Goal: Answer question/provide support: Answer question/provide support

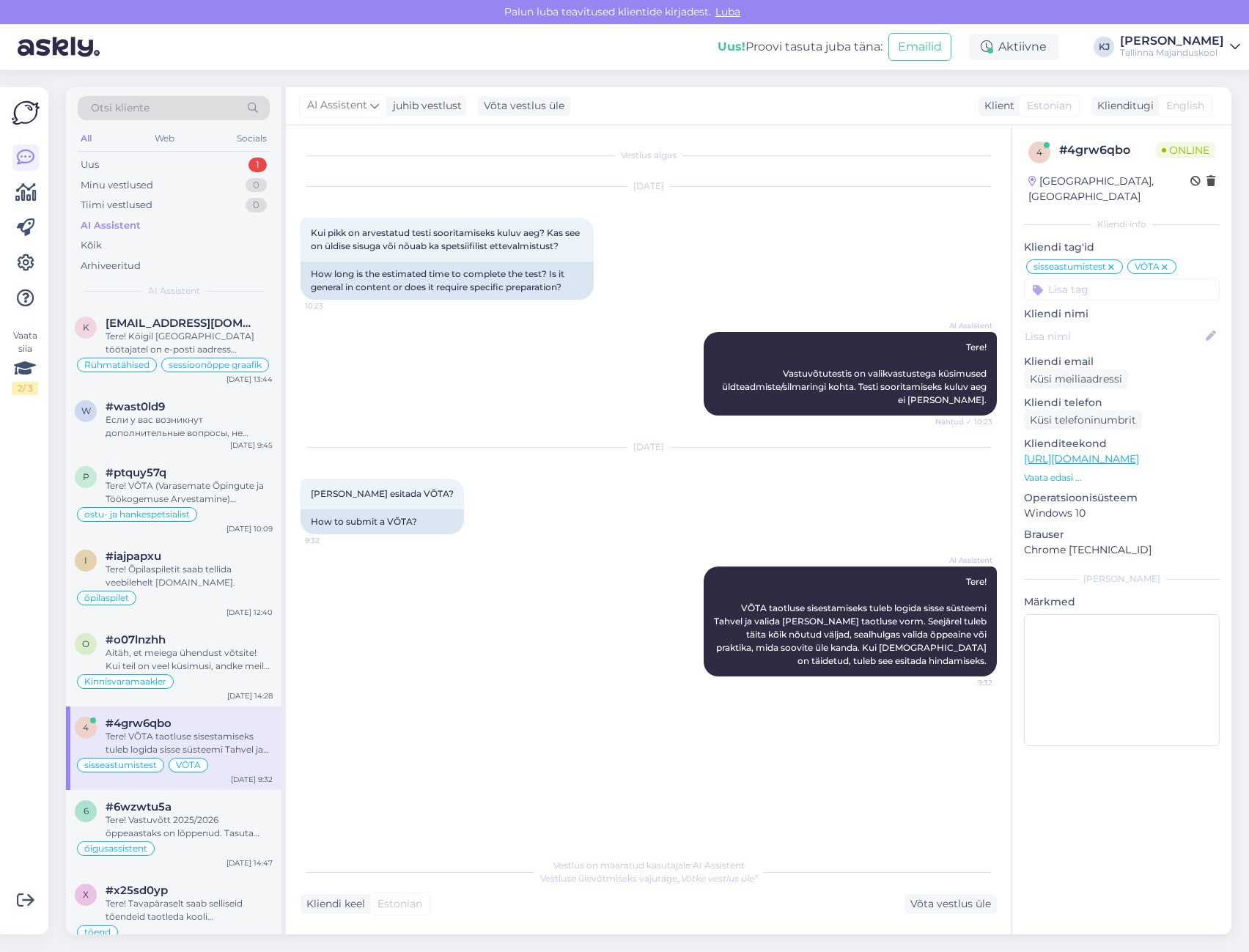
scroll to position [1026, 0]
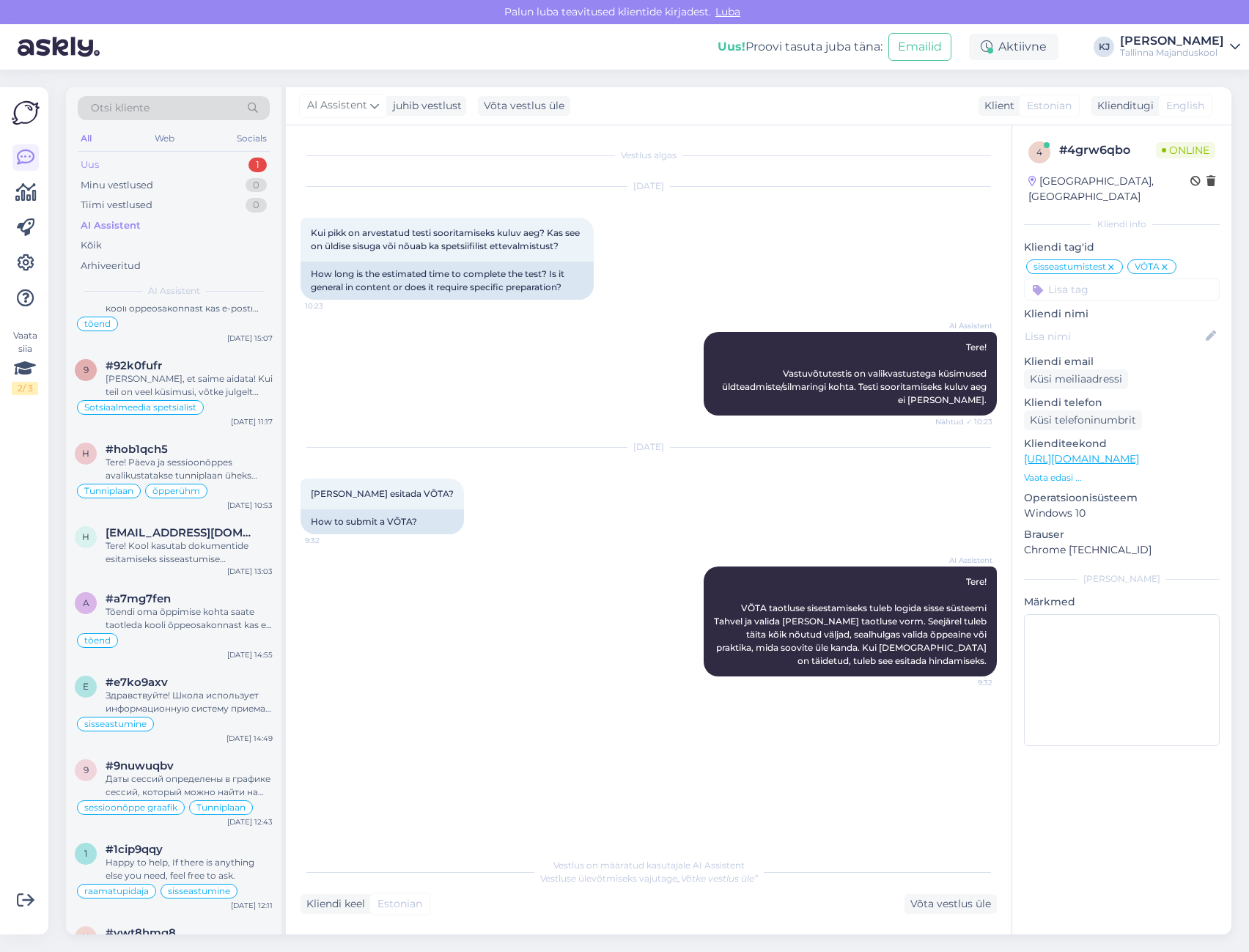
click at [228, 163] on div "Uus 1" at bounding box center [174, 165] width 192 height 21
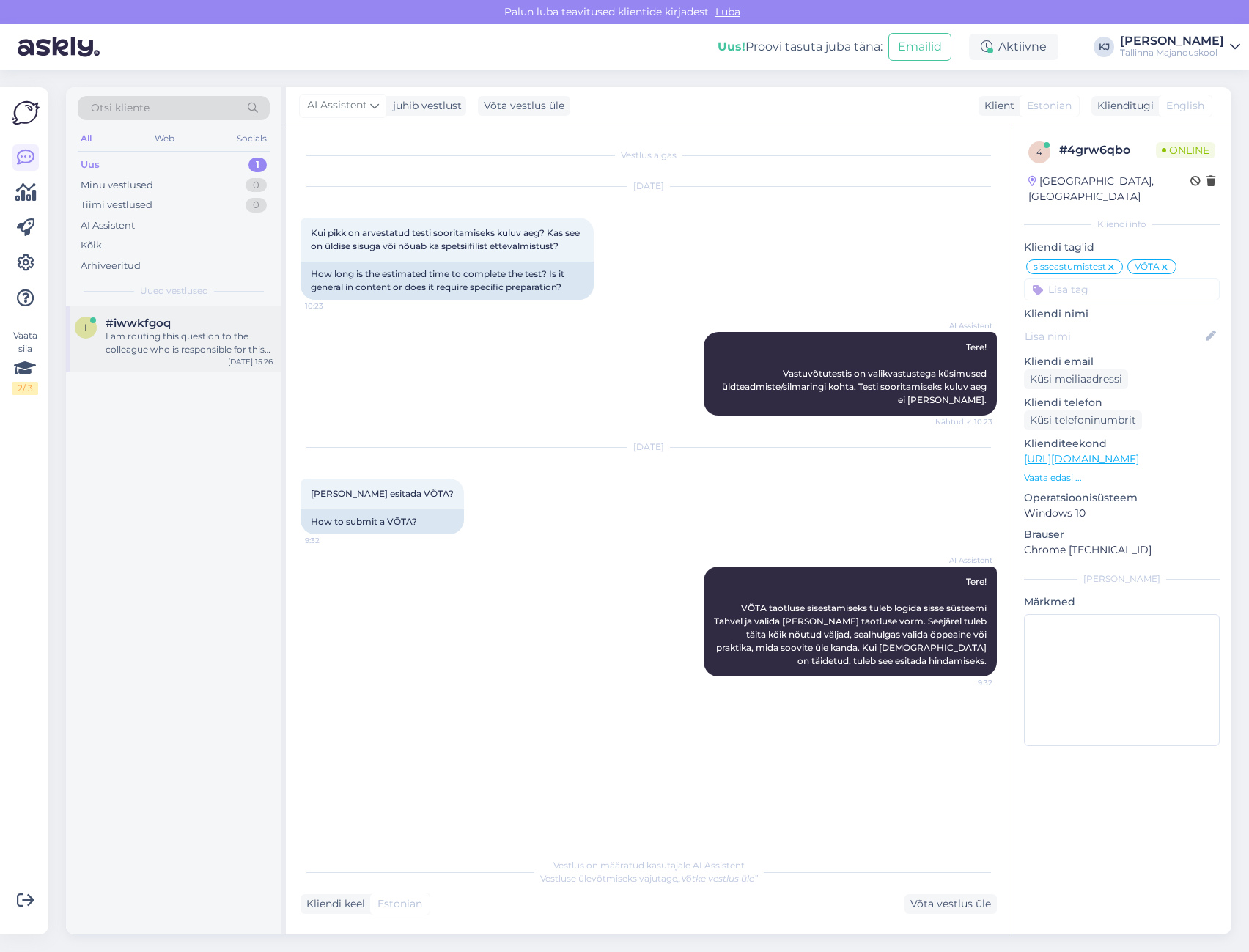
click at [180, 325] on div "#iwwkfgoq" at bounding box center [189, 323] width 168 height 13
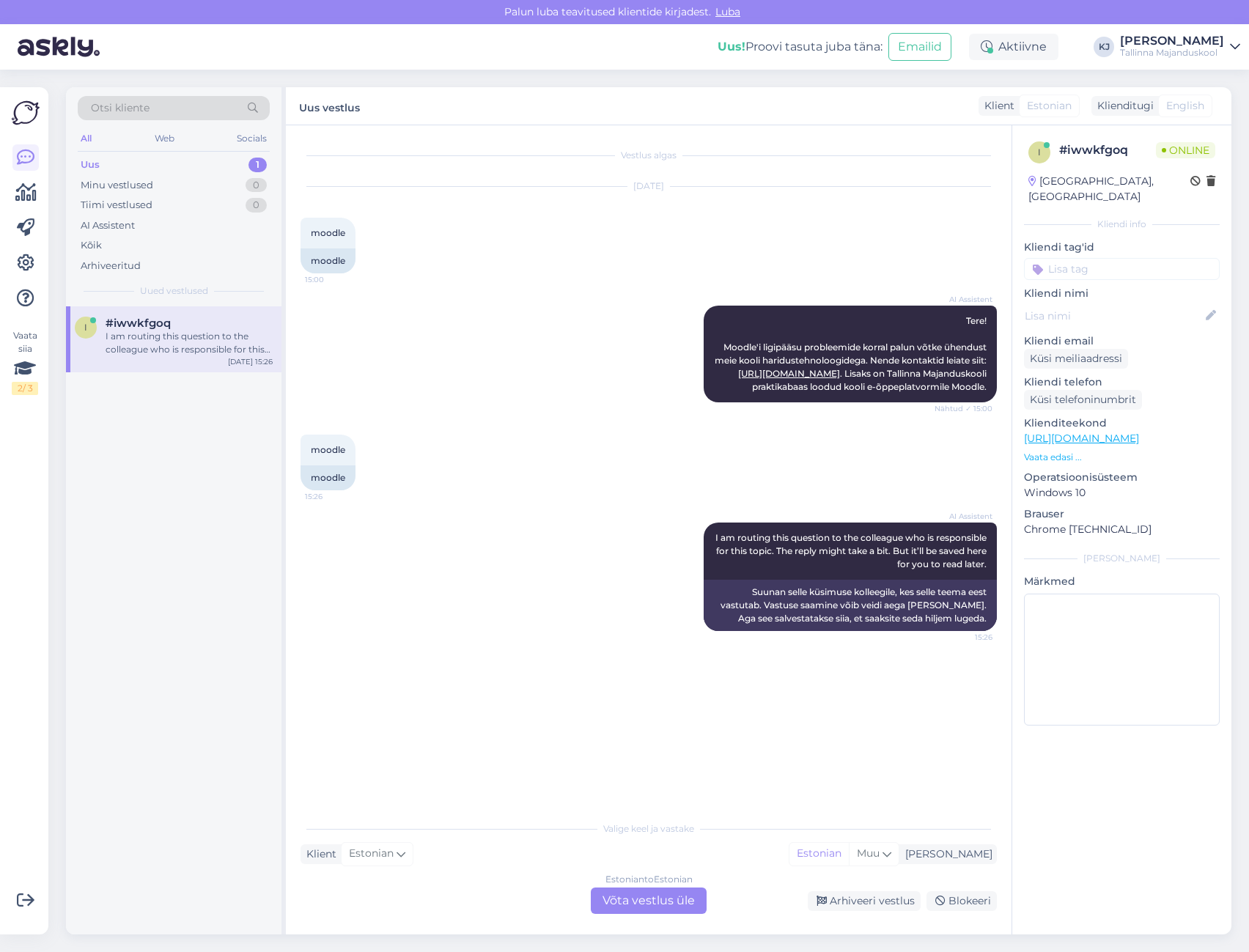
click at [672, 900] on div "Estonian to Estonian Võta vestlus üle" at bounding box center [649, 901] width 116 height 27
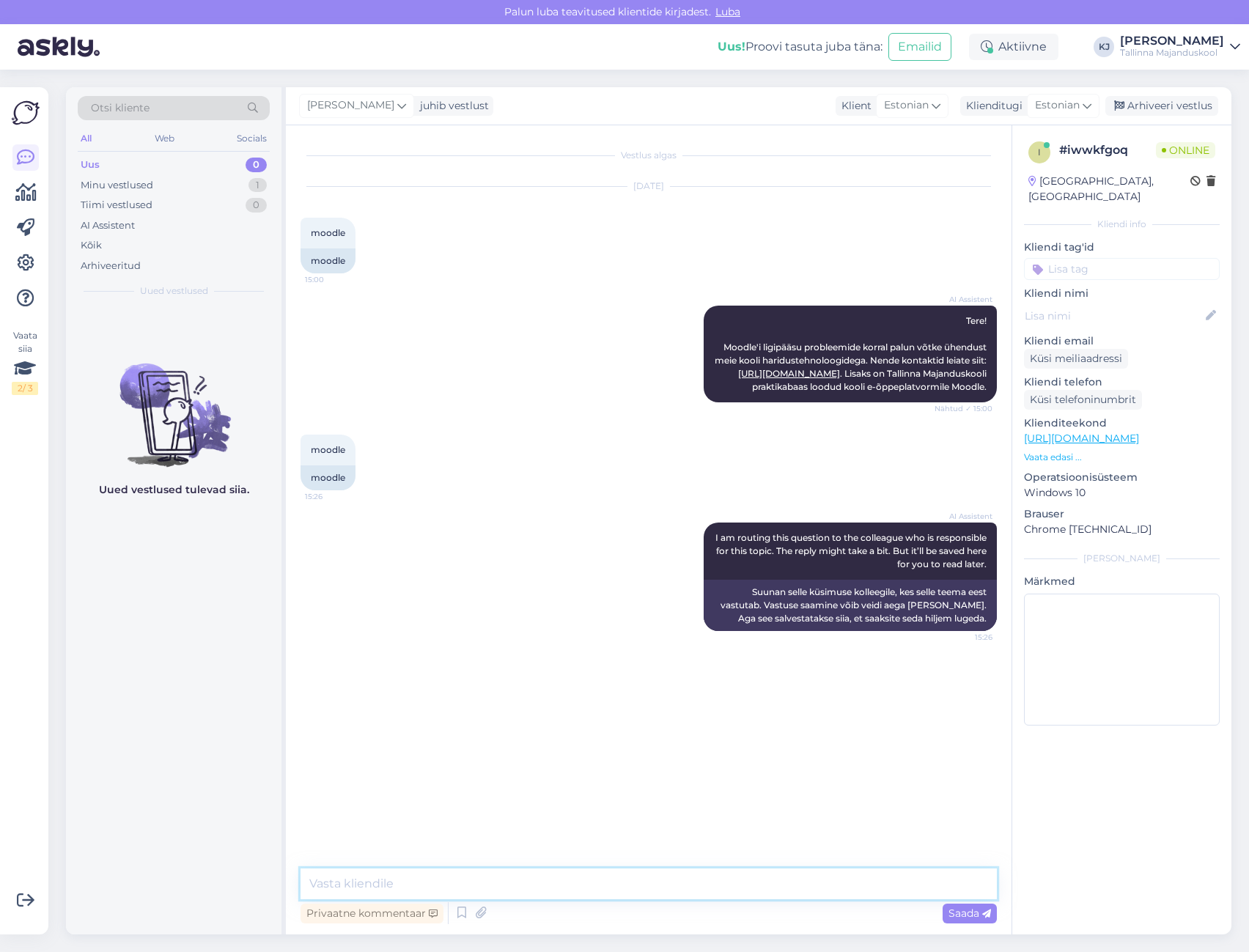
click at [685, 883] on textarea at bounding box center [649, 883] width 697 height 31
type textarea "Palun täpsustage küsimust"
click at [1178, 114] on div "Arhiveeri vestlus" at bounding box center [1162, 106] width 113 height 20
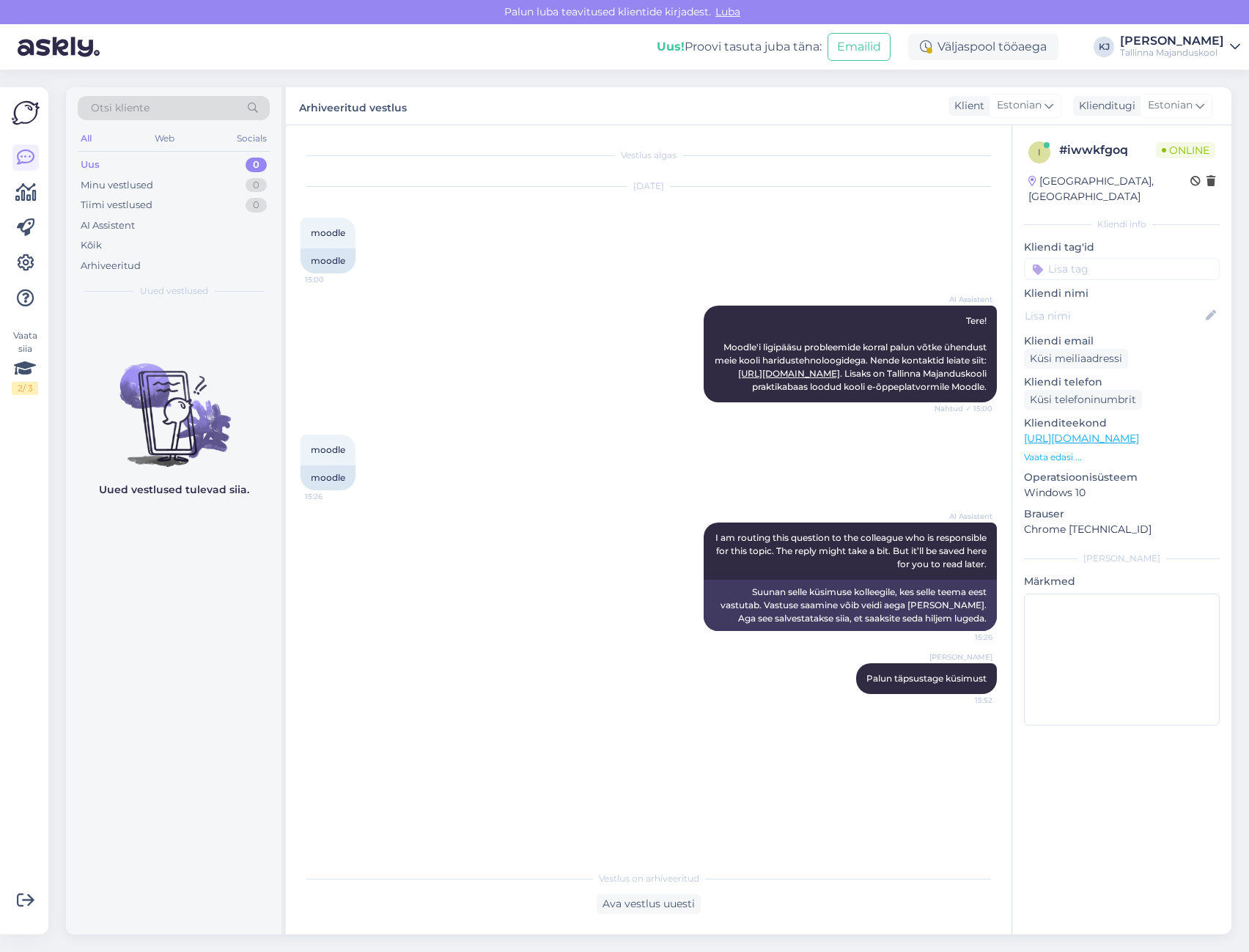
click at [629, 200] on div "[DATE] moodle 15:00 moodle" at bounding box center [649, 230] width 697 height 119
click at [313, 236] on div "moodle 15:00" at bounding box center [328, 233] width 55 height 31
click at [313, 236] on span "moodle" at bounding box center [328, 232] width 35 height 11
